Goal: Task Accomplishment & Management: Use online tool/utility

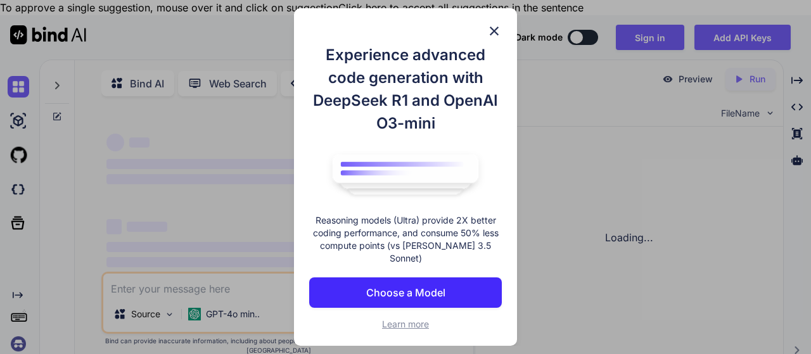
click at [396, 285] on p "Choose a Model" at bounding box center [405, 292] width 79 height 15
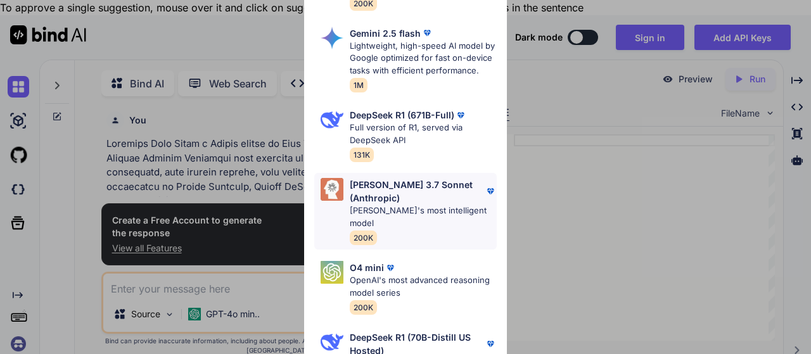
scroll to position [4, 0]
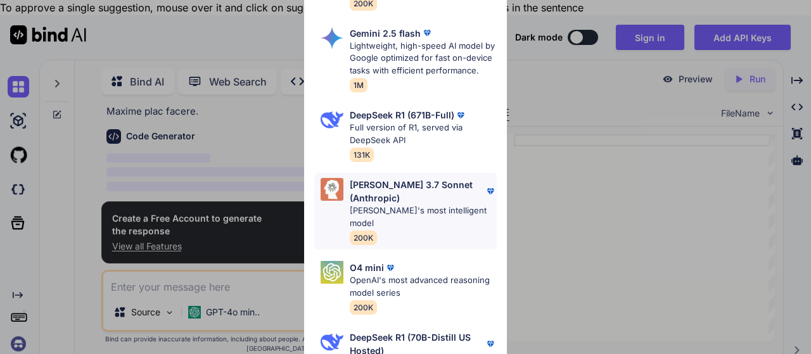
type textarea "x"
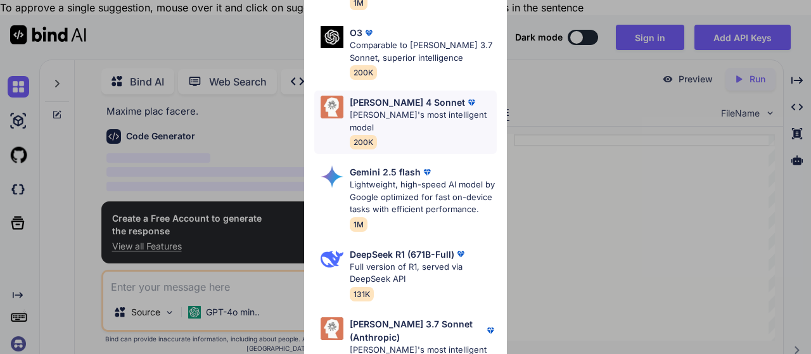
click at [395, 109] on p "[PERSON_NAME]'s most intelligent model" at bounding box center [423, 121] width 147 height 25
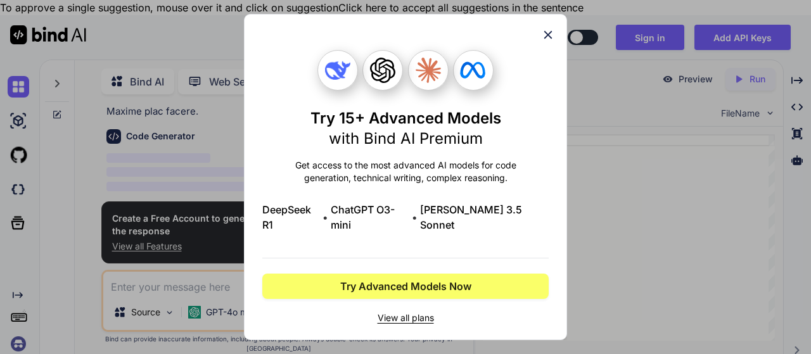
scroll to position [0, 0]
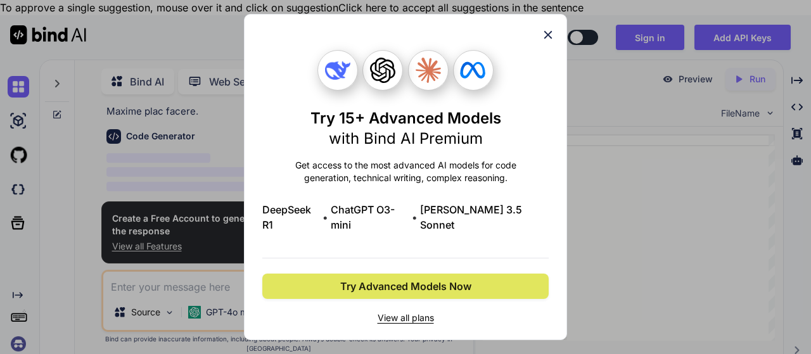
click at [410, 279] on span "Try Advanced Models Now" at bounding box center [405, 286] width 131 height 15
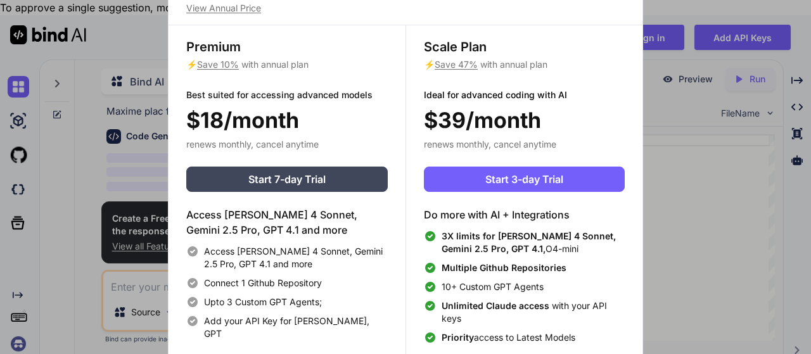
scroll to position [4, 0]
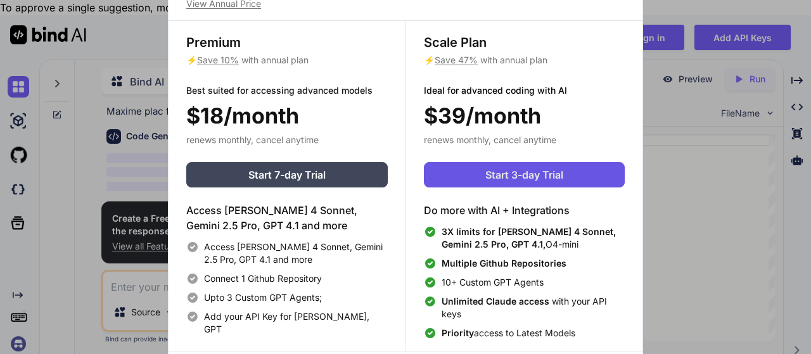
click at [518, 174] on span "Start 3-day Trial" at bounding box center [524, 174] width 78 height 15
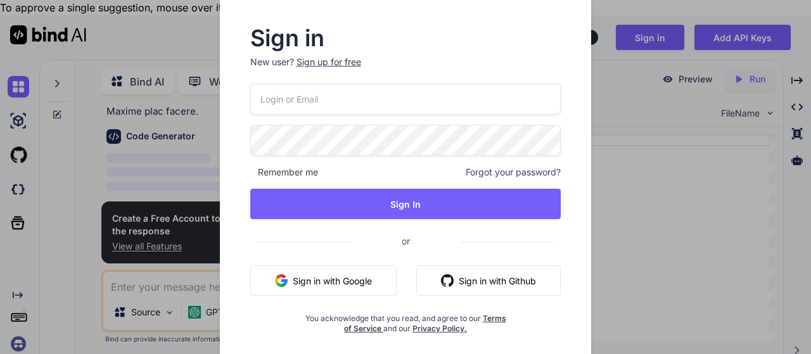
scroll to position [0, 0]
click at [328, 101] on input "email" at bounding box center [405, 99] width 311 height 31
type input "bhavani.birlasoft@gmail.com"
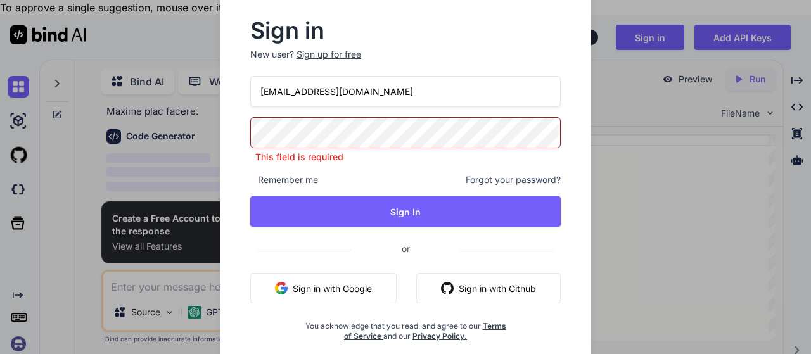
click at [352, 278] on button "Sign in with Google" at bounding box center [323, 288] width 146 height 30
click at [316, 289] on button "Sign in with Google" at bounding box center [323, 288] width 146 height 30
click at [316, 300] on div "Source GPT-4o min.." at bounding box center [279, 315] width 352 height 30
click at [252, 119] on div "Code Generator ‌ ‌ ‌ ‌" at bounding box center [280, 163] width 348 height 89
click at [394, 119] on div "Code Generator ‌ ‌ ‌ ‌" at bounding box center [280, 163] width 348 height 89
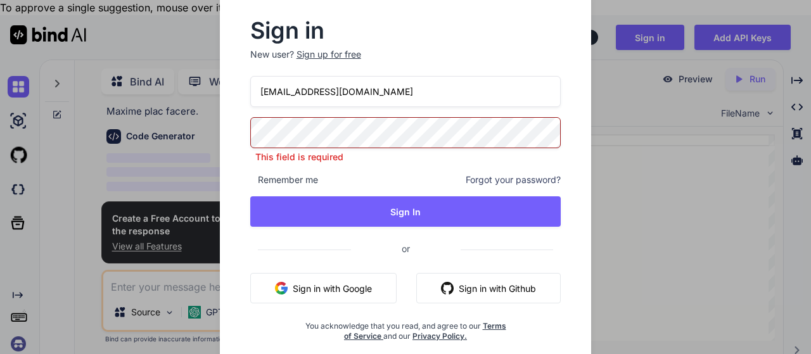
click at [393, 119] on div "Code Generator ‌ ‌ ‌ ‌" at bounding box center [280, 163] width 348 height 89
click at [636, 194] on div at bounding box center [644, 237] width 261 height 206
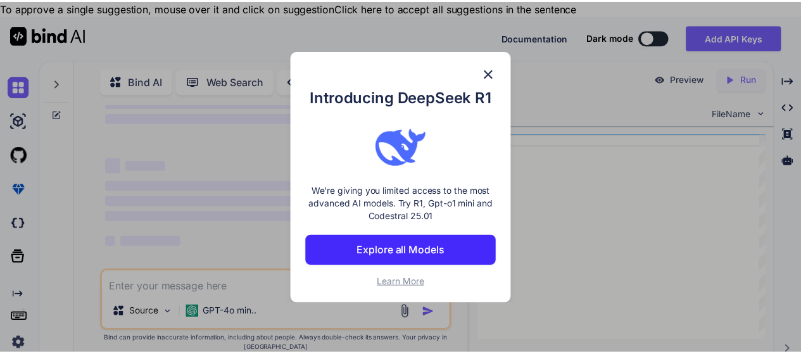
scroll to position [58, 0]
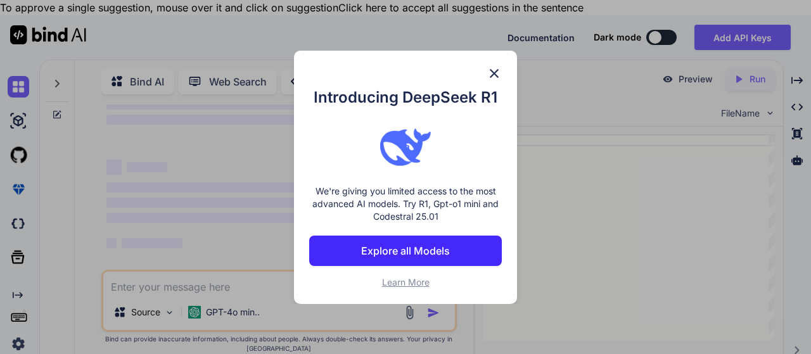
type textarea "x"
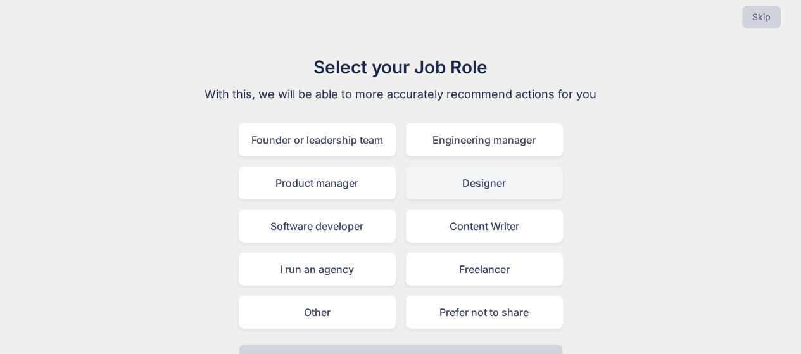
scroll to position [44, 0]
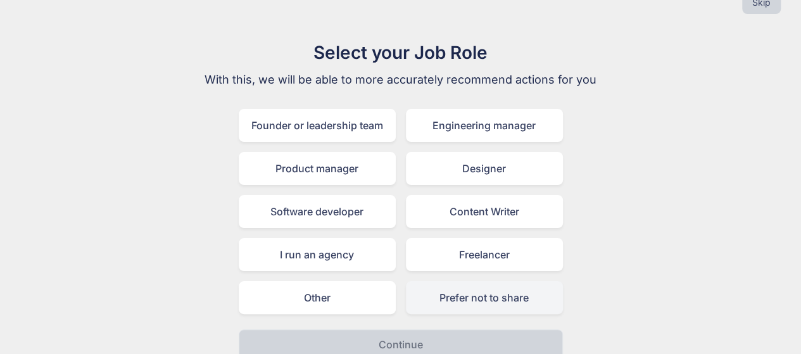
click at [439, 282] on div "Prefer not to share" at bounding box center [484, 297] width 157 height 33
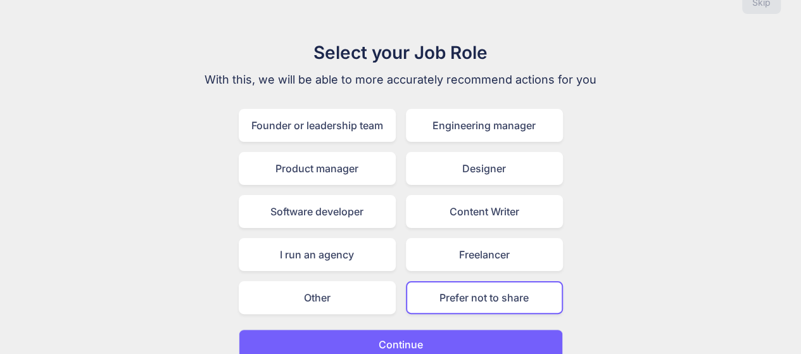
click at [400, 337] on p "Continue" at bounding box center [401, 344] width 44 height 15
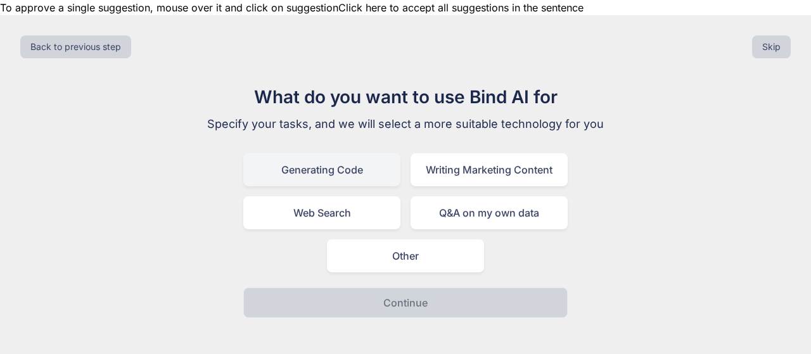
click at [325, 155] on div "Generating Code" at bounding box center [321, 169] width 157 height 33
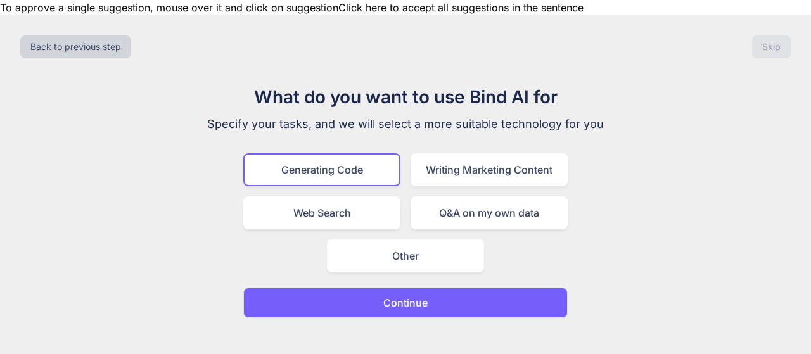
click at [389, 295] on p "Continue" at bounding box center [405, 302] width 44 height 15
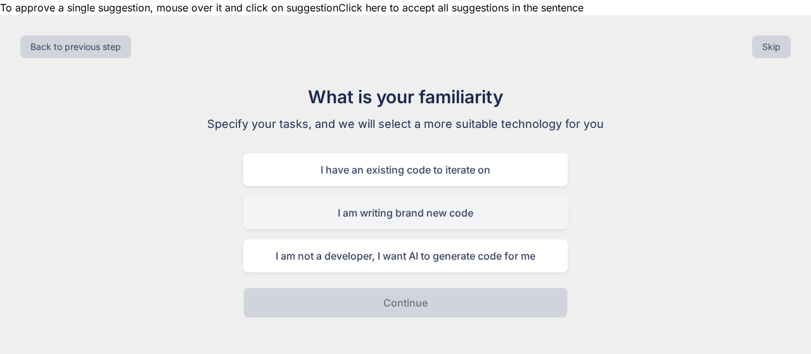
click at [378, 196] on div "I am writing brand new code" at bounding box center [405, 212] width 324 height 33
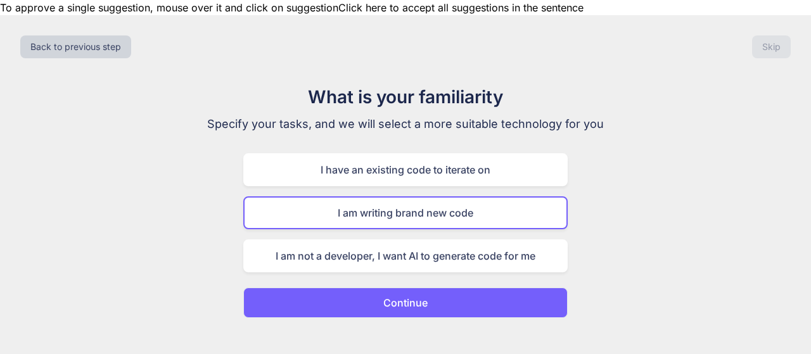
click at [388, 295] on p "Continue" at bounding box center [405, 302] width 44 height 15
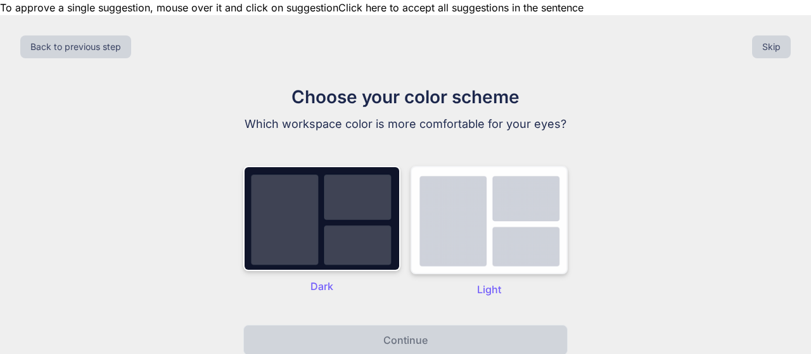
click at [446, 207] on img at bounding box center [488, 220] width 157 height 108
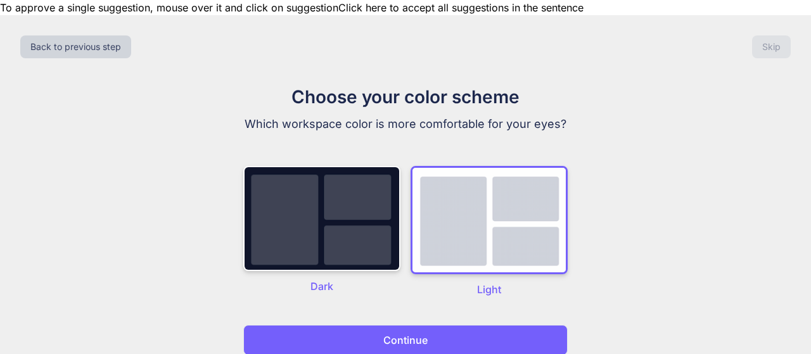
click at [409, 332] on p "Continue" at bounding box center [405, 339] width 44 height 15
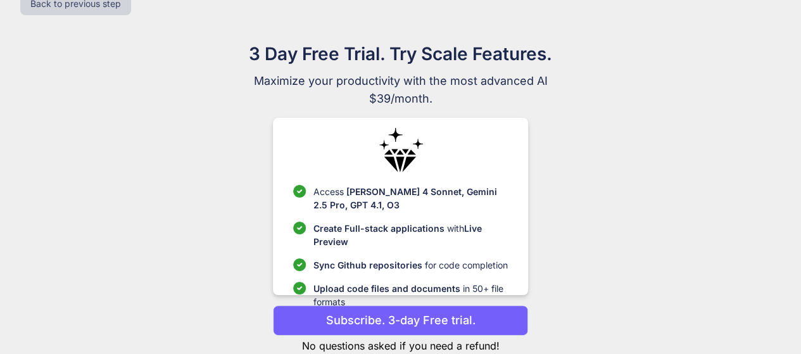
scroll to position [62, 0]
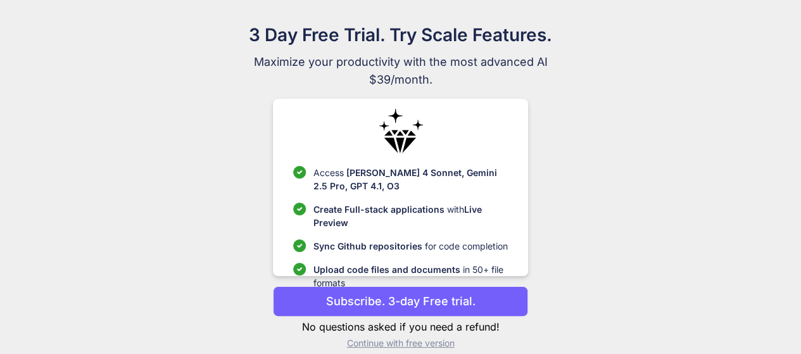
click at [405, 293] on p "Subscribe. 3-day Free trial." at bounding box center [400, 301] width 149 height 17
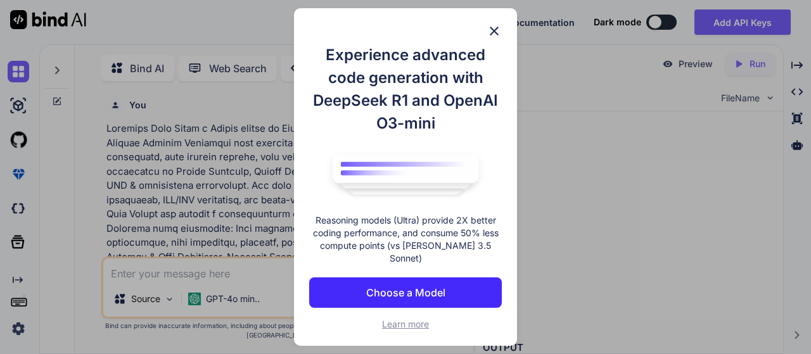
type textarea "x"
type textarea "# Ingest credit bureau data GetHTTP -> ConvertJSONToAvro -> PutDatabaseRecord"
click at [496, 34] on img at bounding box center [493, 30] width 15 height 15
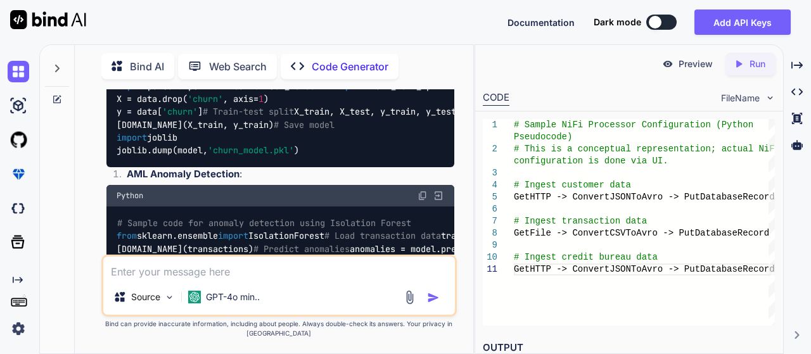
scroll to position [1557, 0]
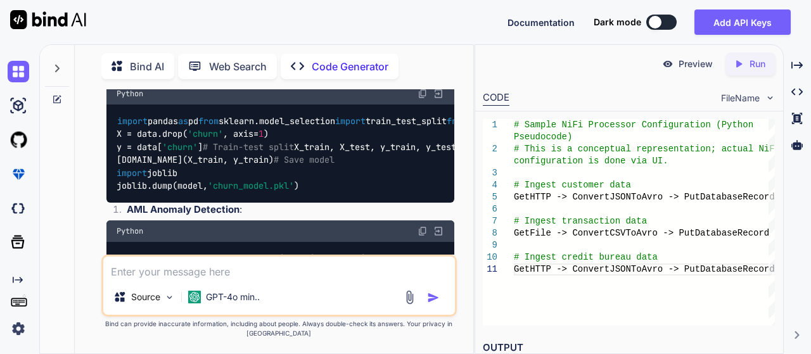
click at [301, 63] on icon "Created with Pixso." at bounding box center [297, 66] width 13 height 13
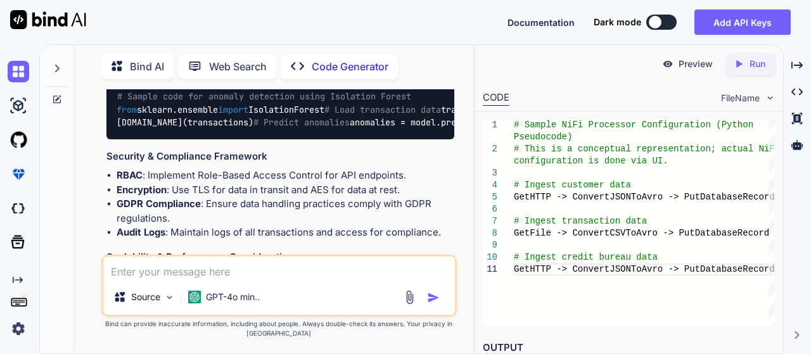
scroll to position [1811, 0]
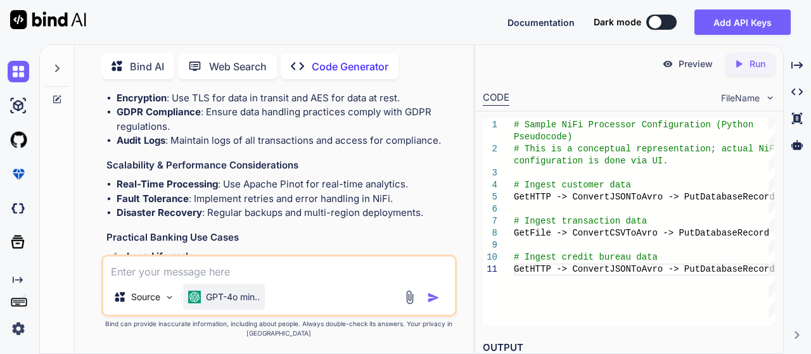
click at [222, 297] on p "GPT-4o min.." at bounding box center [233, 297] width 54 height 13
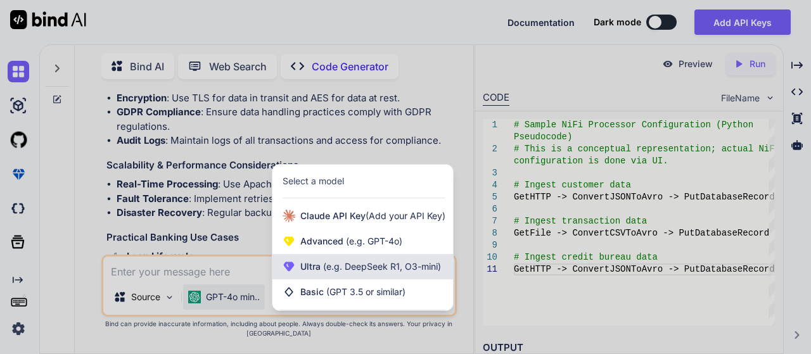
click at [361, 263] on span "(e.g. DeepSeek R1, O3-mini)" at bounding box center [380, 266] width 120 height 11
type textarea "x"
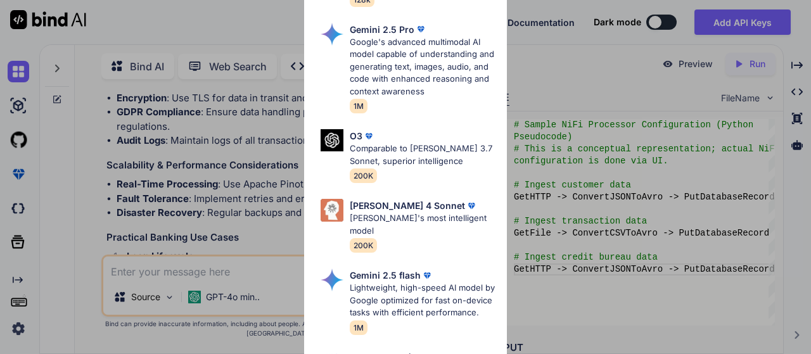
scroll to position [317, 0]
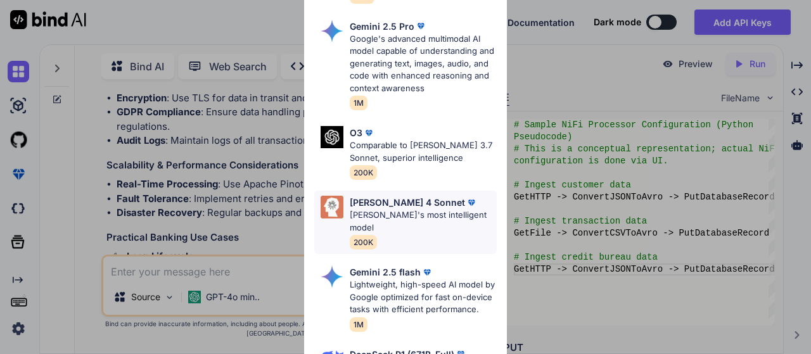
click at [400, 196] on p "[PERSON_NAME] 4 Sonnet" at bounding box center [407, 202] width 115 height 13
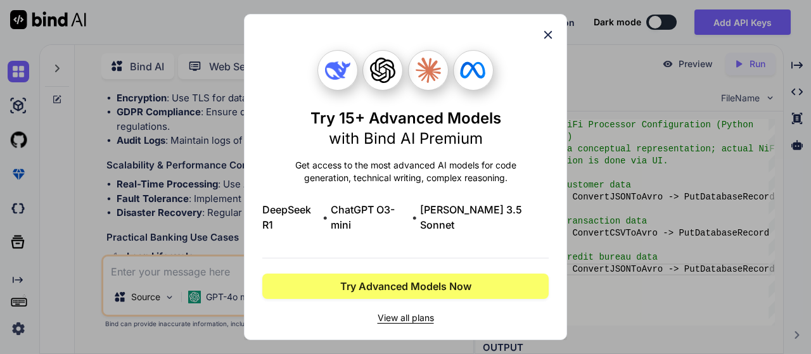
scroll to position [0, 0]
click at [550, 42] on icon at bounding box center [548, 35] width 14 height 14
